Goal: Information Seeking & Learning: Learn about a topic

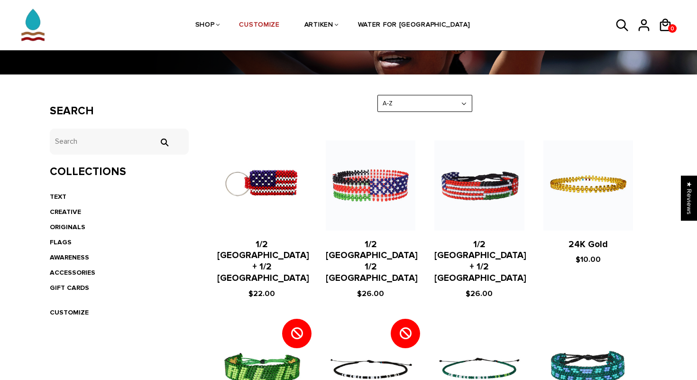
scroll to position [122, 0]
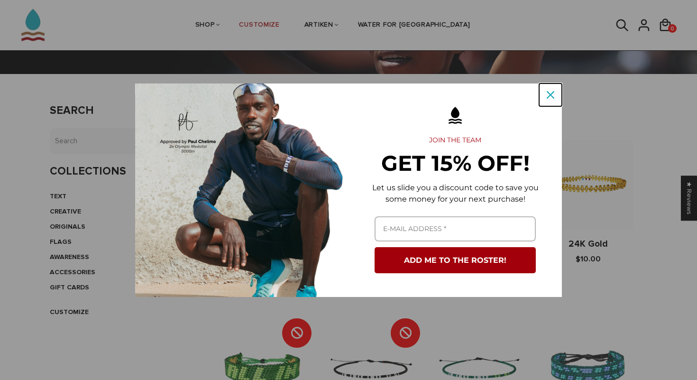
click at [547, 91] on icon "close icon" at bounding box center [551, 95] width 8 height 8
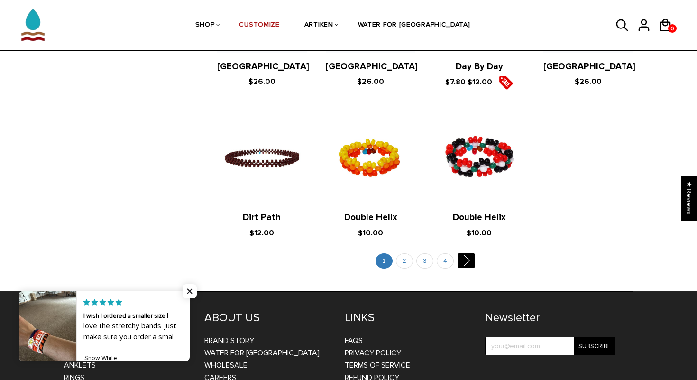
scroll to position [1853, 0]
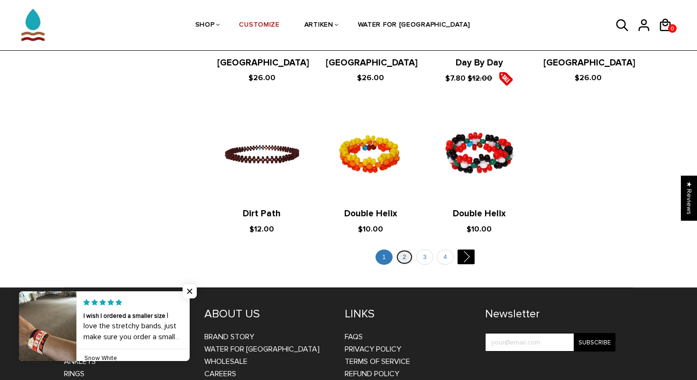
click at [399, 249] on link "2" at bounding box center [404, 257] width 17 height 16
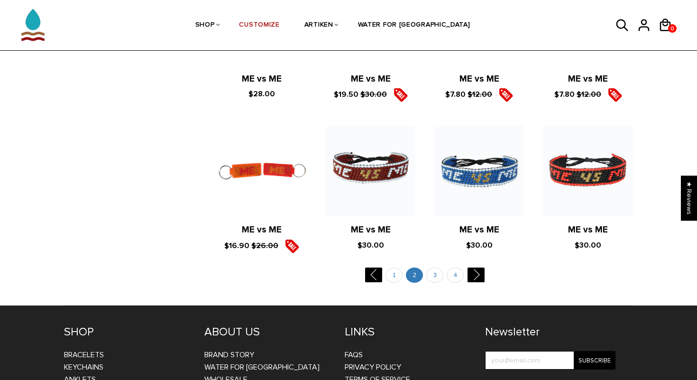
scroll to position [1864, 0]
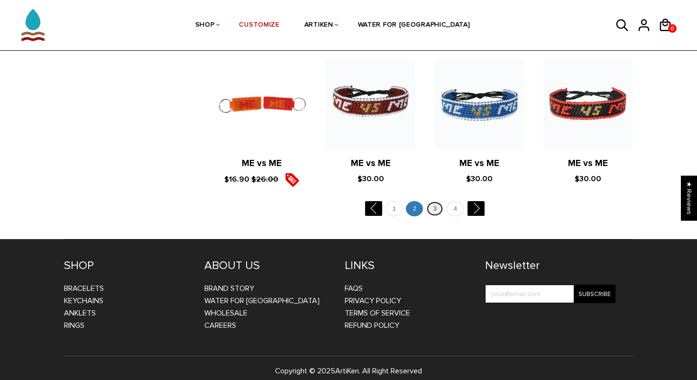
click at [429, 201] on link "3" at bounding box center [434, 209] width 17 height 16
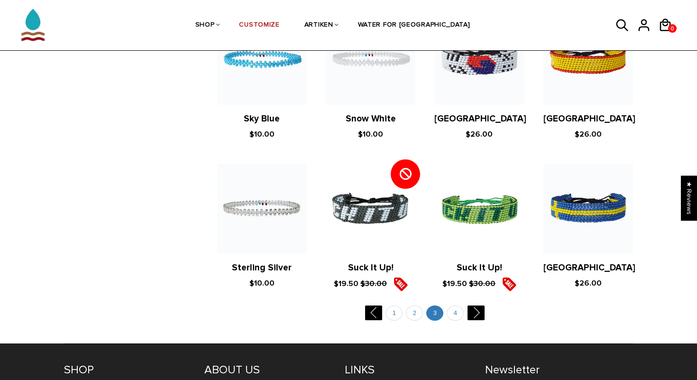
scroll to position [1788, 0]
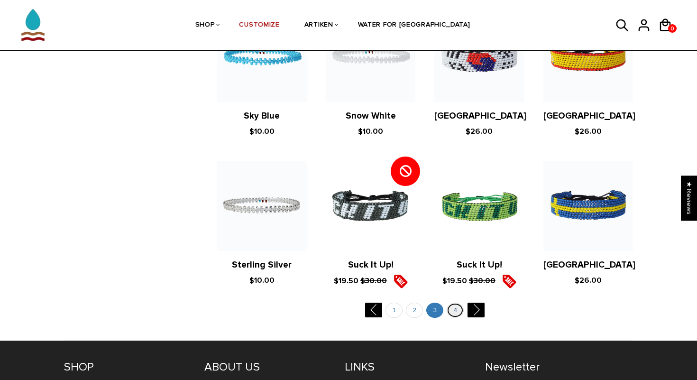
click at [453, 302] on link "4" at bounding box center [455, 310] width 17 height 16
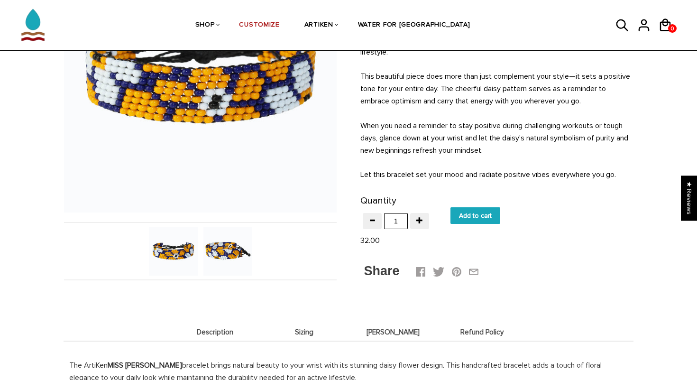
scroll to position [179, 0]
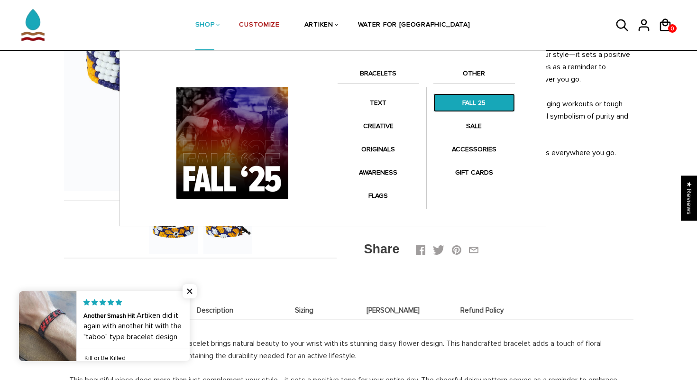
click at [472, 104] on link "FALL 25" at bounding box center [474, 102] width 82 height 18
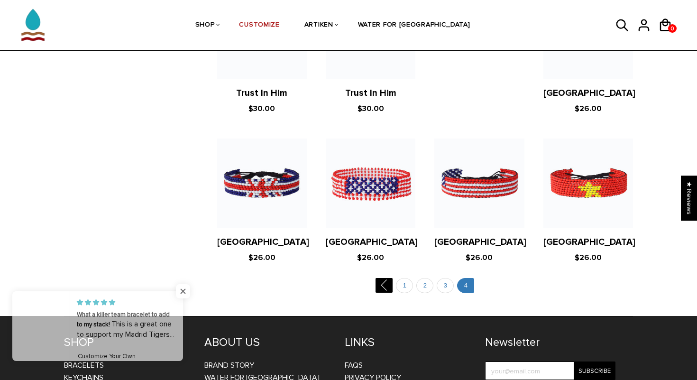
scroll to position [883, 0]
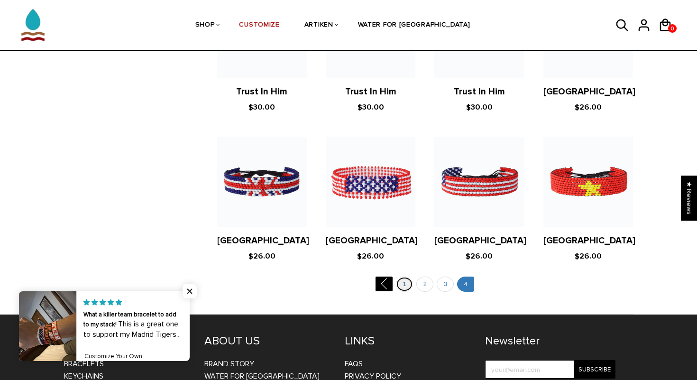
click at [405, 285] on link "1" at bounding box center [404, 284] width 17 height 16
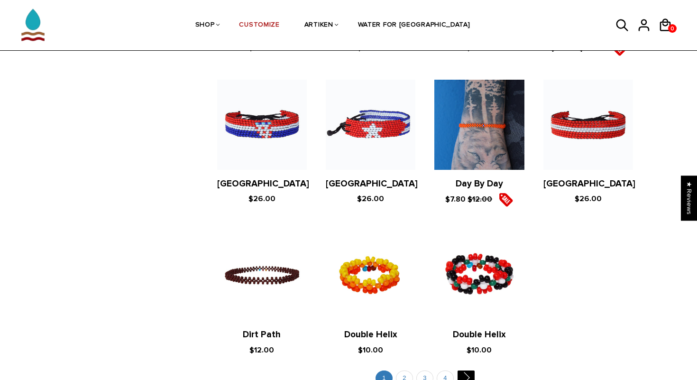
scroll to position [1865, 0]
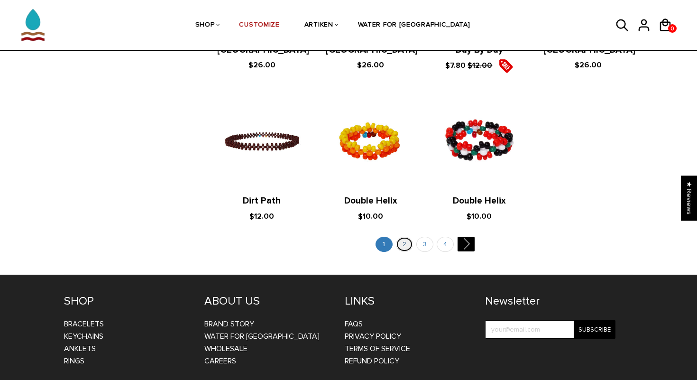
click at [407, 237] on link "2" at bounding box center [404, 245] width 17 height 16
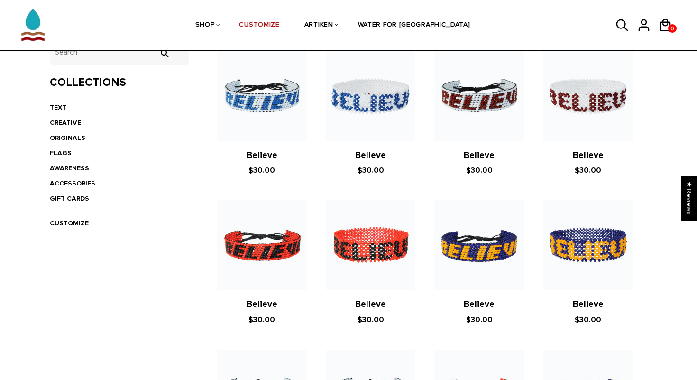
scroll to position [205, 0]
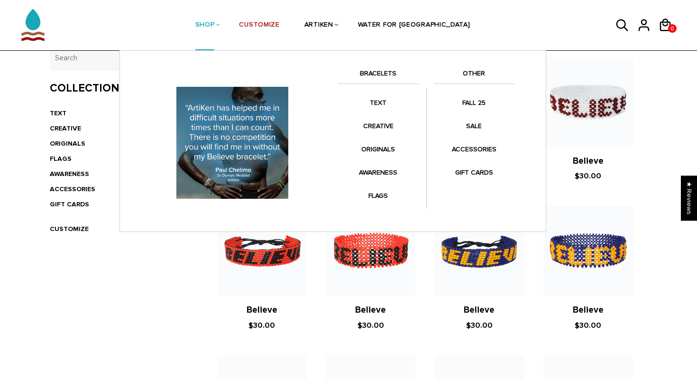
click at [384, 75] on link "BRACELETS" at bounding box center [379, 76] width 82 height 16
click at [374, 74] on link "BRACELETS" at bounding box center [379, 76] width 82 height 16
click at [378, 78] on link "BRACELETS" at bounding box center [379, 76] width 82 height 16
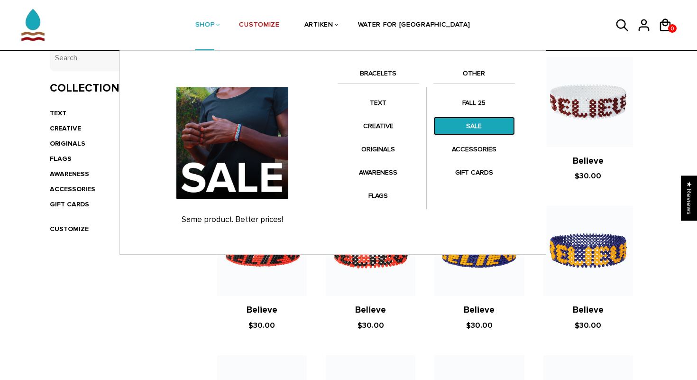
click at [468, 133] on link "SALE" at bounding box center [474, 126] width 82 height 18
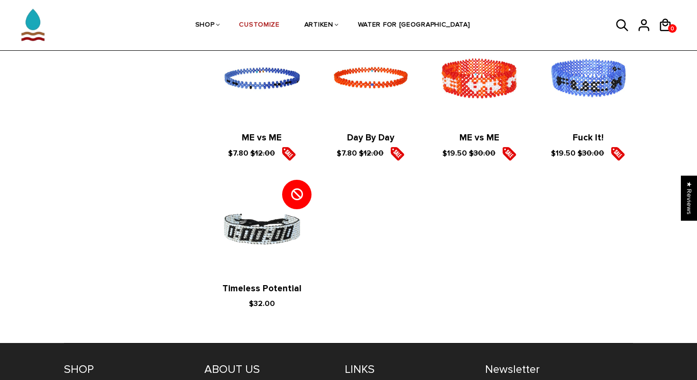
scroll to position [1285, 0]
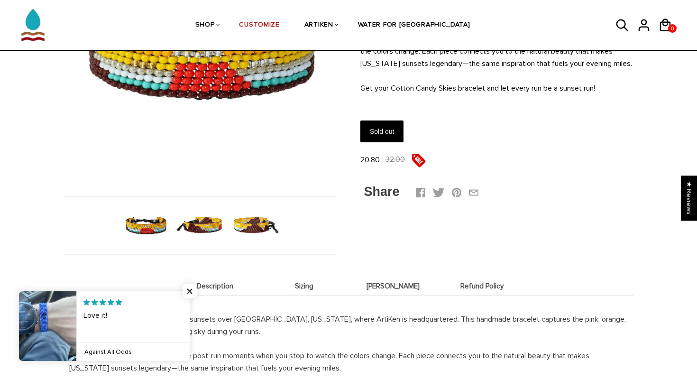
scroll to position [184, 0]
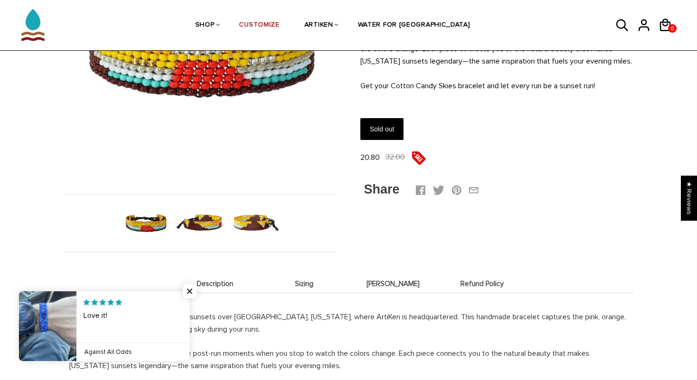
click at [207, 224] on img at bounding box center [200, 223] width 49 height 49
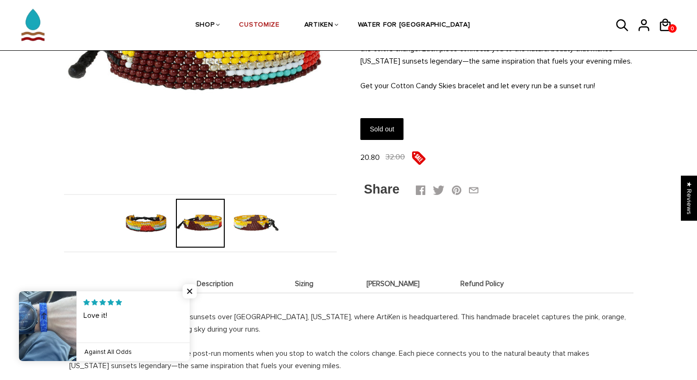
click at [251, 223] on img at bounding box center [254, 223] width 49 height 49
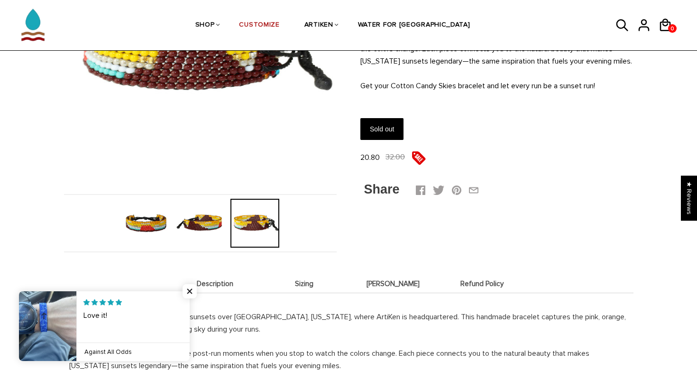
click at [208, 230] on img at bounding box center [200, 223] width 49 height 49
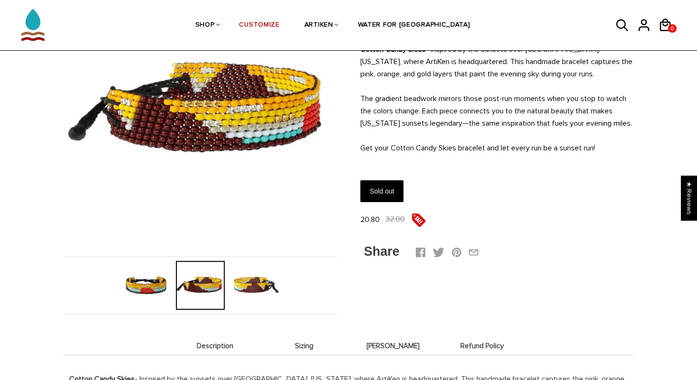
scroll to position [123, 0]
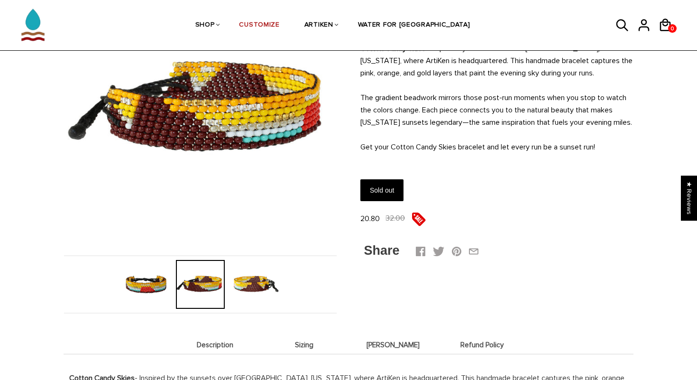
click at [157, 279] on img at bounding box center [145, 284] width 49 height 49
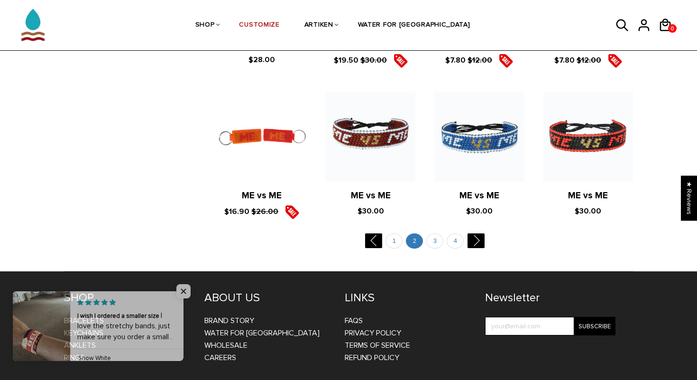
scroll to position [1833, 0]
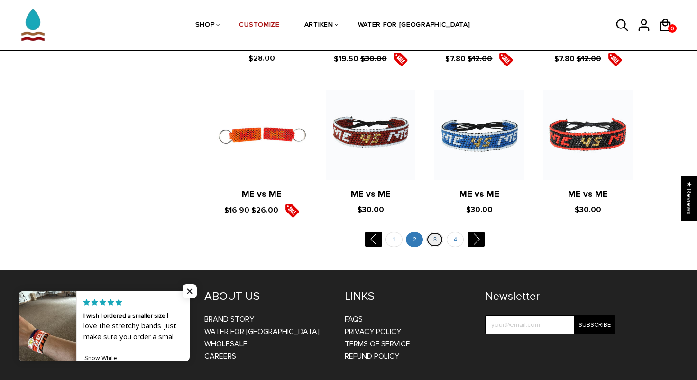
click at [429, 232] on link "3" at bounding box center [434, 240] width 17 height 16
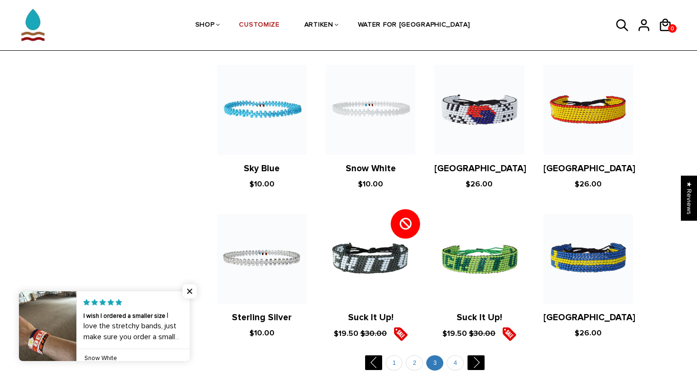
scroll to position [1739, 0]
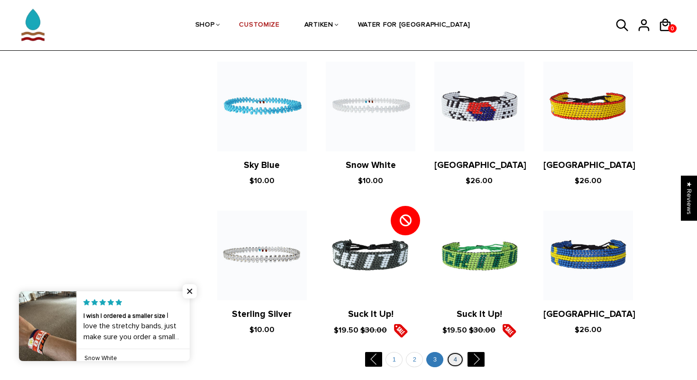
click at [453, 352] on link "4" at bounding box center [455, 360] width 17 height 16
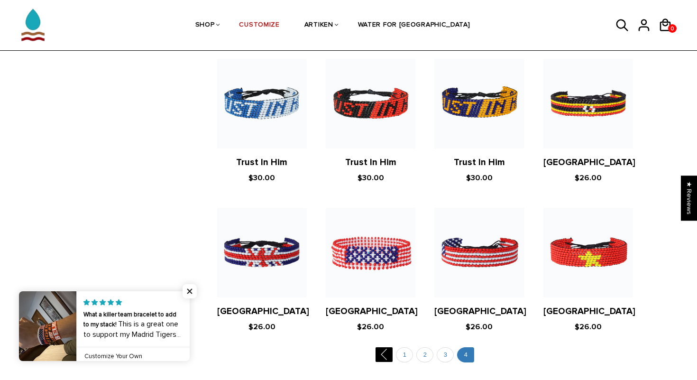
scroll to position [800, 0]
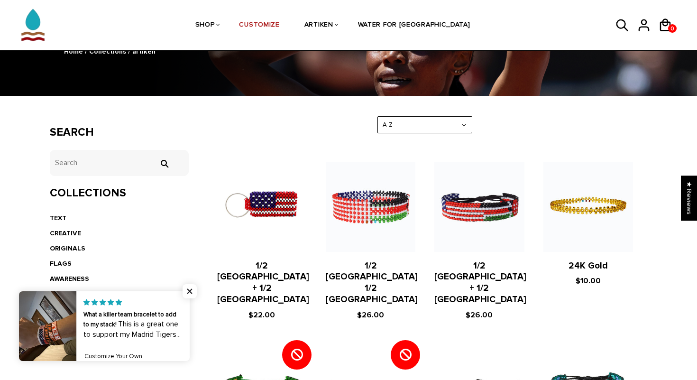
scroll to position [139, 0]
